Goal: Obtain resource: Obtain resource

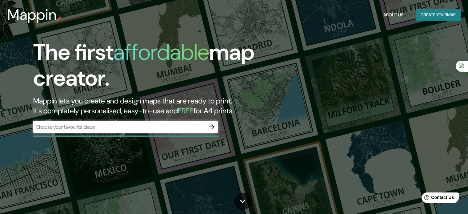
click at [168, 122] on div "​" at bounding box center [125, 127] width 185 height 12
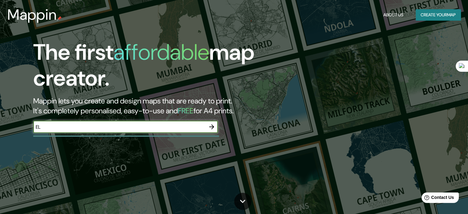
type input "el salvador"
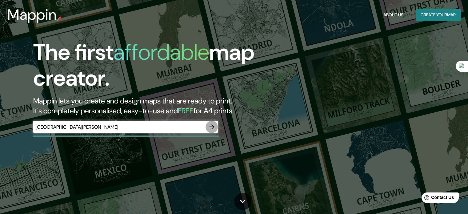
click at [215, 127] on button "button" at bounding box center [212, 127] width 12 height 12
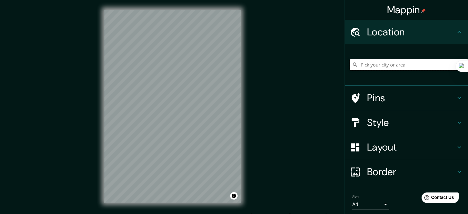
click at [377, 70] on input "Pick your city or area" at bounding box center [409, 64] width 118 height 11
click at [428, 67] on input "EL SALVADOR" at bounding box center [409, 64] width 118 height 11
click at [393, 74] on div "EL SALVADOR" at bounding box center [409, 64] width 118 height 31
click at [391, 65] on input "EL SALVADOR" at bounding box center [409, 64] width 118 height 11
drag, startPoint x: 373, startPoint y: 65, endPoint x: 349, endPoint y: 66, distance: 24.0
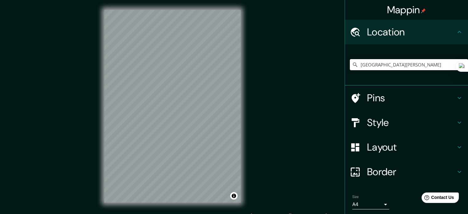
click at [352, 66] on div "El Salvador" at bounding box center [409, 64] width 118 height 11
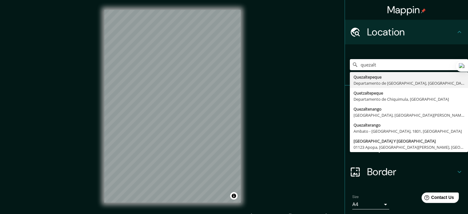
type input "Quezaltepeque, Departamento de La Libertad, El Salvador"
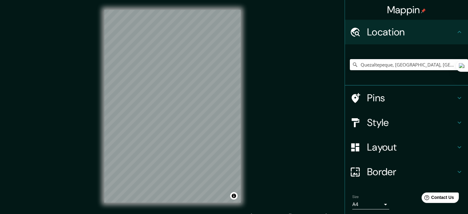
click at [381, 145] on h4 "Layout" at bounding box center [411, 147] width 89 height 12
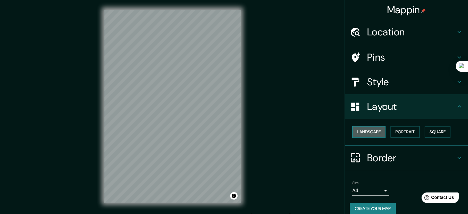
click at [372, 131] on button "Landscape" at bounding box center [368, 131] width 33 height 11
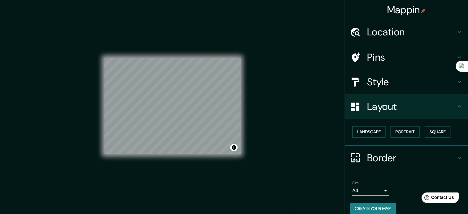
click at [377, 209] on button "Create your map" at bounding box center [373, 208] width 46 height 11
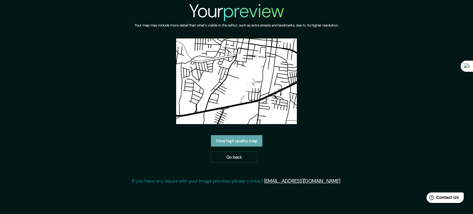
click at [236, 140] on link "View high quality map" at bounding box center [236, 140] width 51 height 11
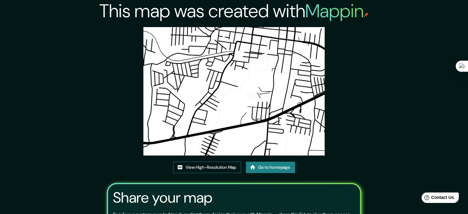
click at [213, 170] on link "View High-Resolution Map" at bounding box center [207, 167] width 68 height 11
